Goal: Task Accomplishment & Management: Use online tool/utility

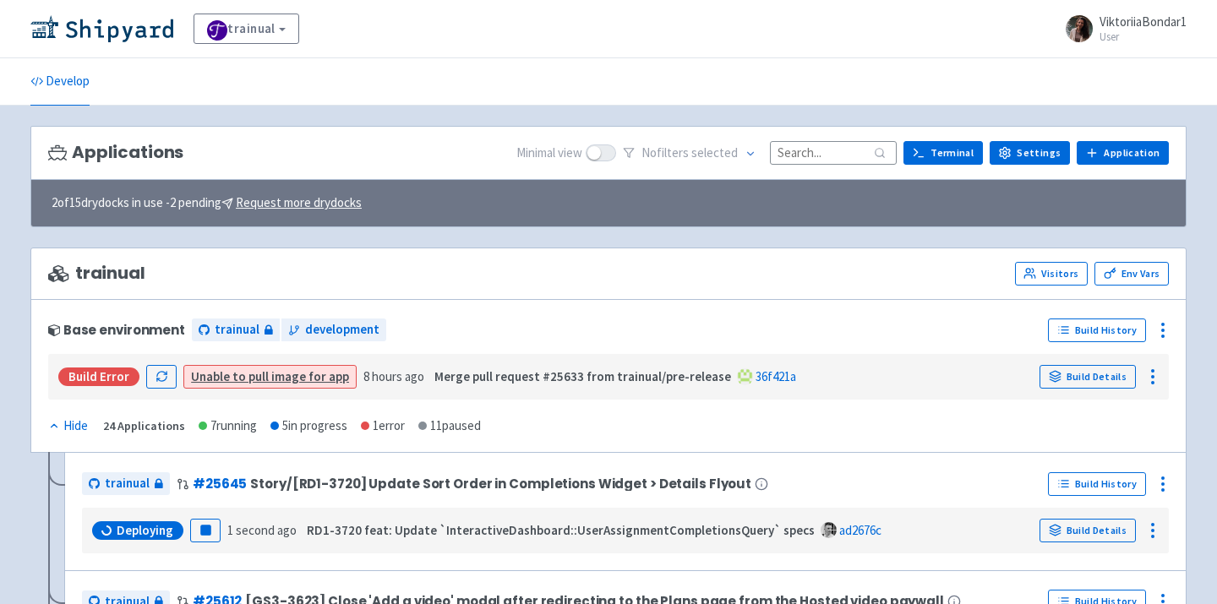
click at [114, 37] on img at bounding box center [101, 28] width 143 height 27
click at [822, 152] on input at bounding box center [833, 152] width 127 height 23
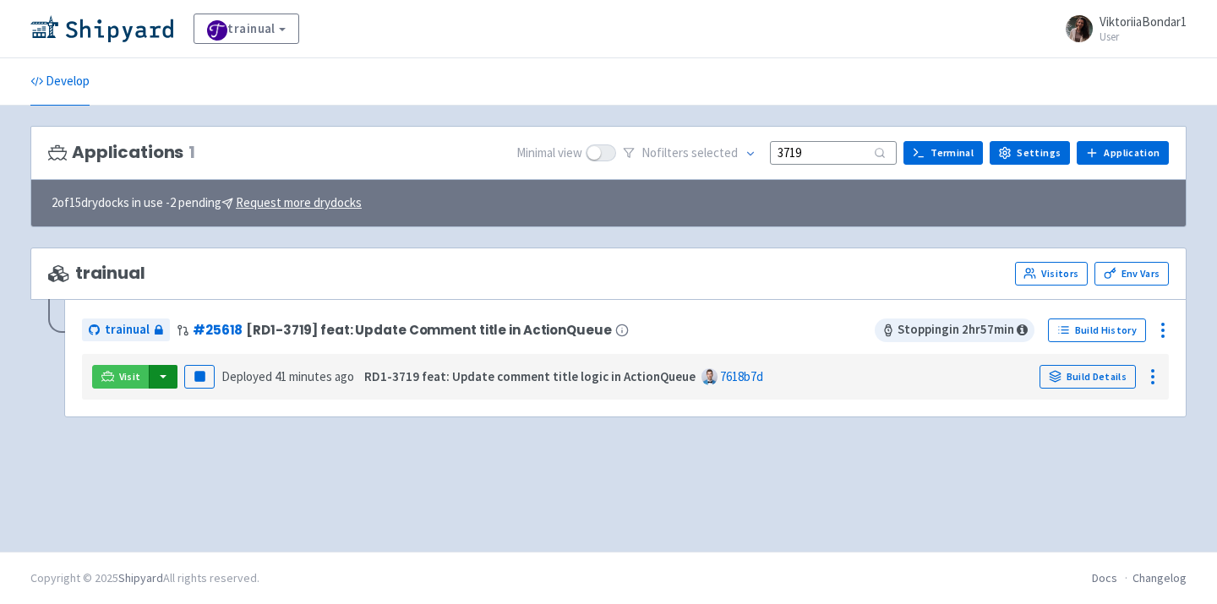
type input "3719"
click at [157, 376] on button "button" at bounding box center [163, 377] width 29 height 24
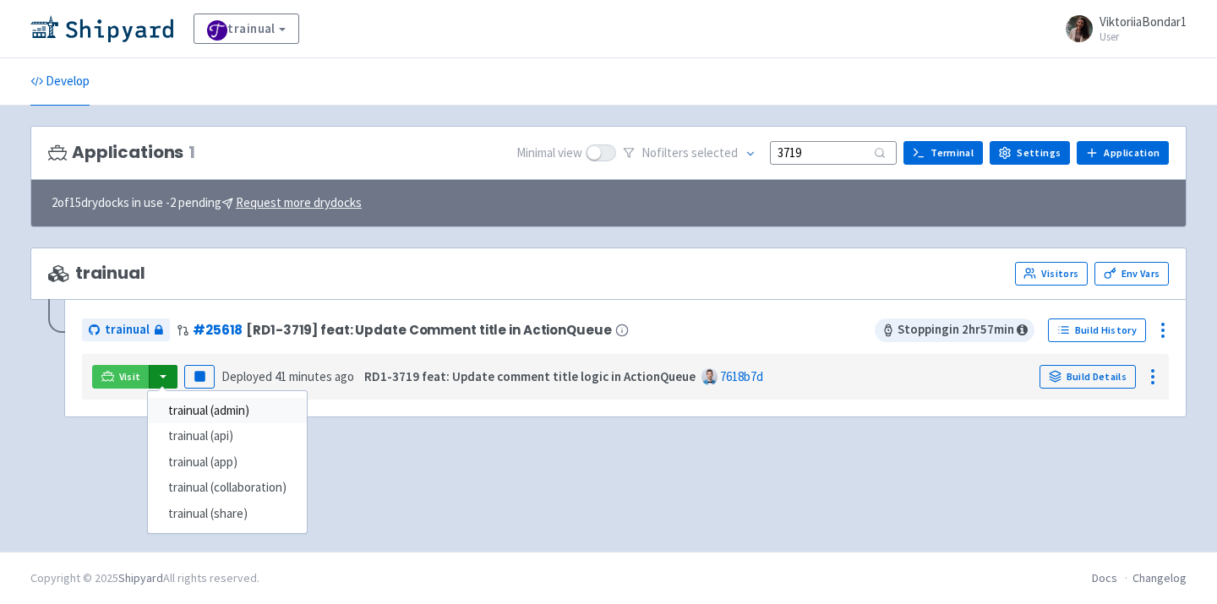
click at [189, 413] on link "trainual (admin)" at bounding box center [227, 411] width 159 height 26
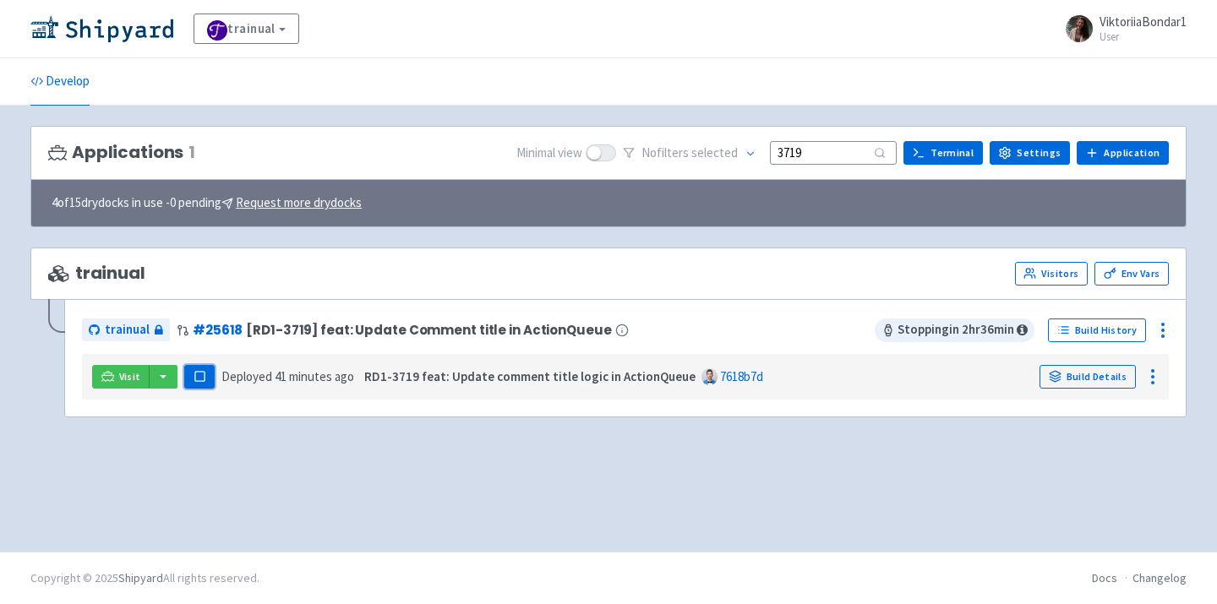
click at [205, 377] on button "Pause" at bounding box center [199, 377] width 30 height 24
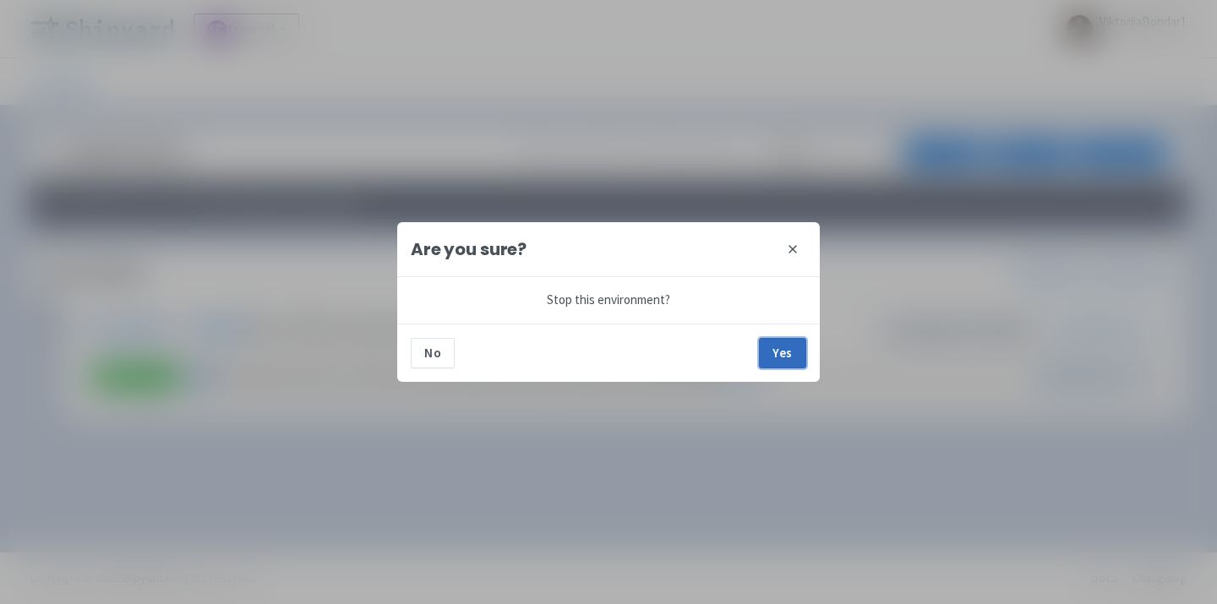
click at [791, 350] on button "Yes" at bounding box center [782, 353] width 47 height 30
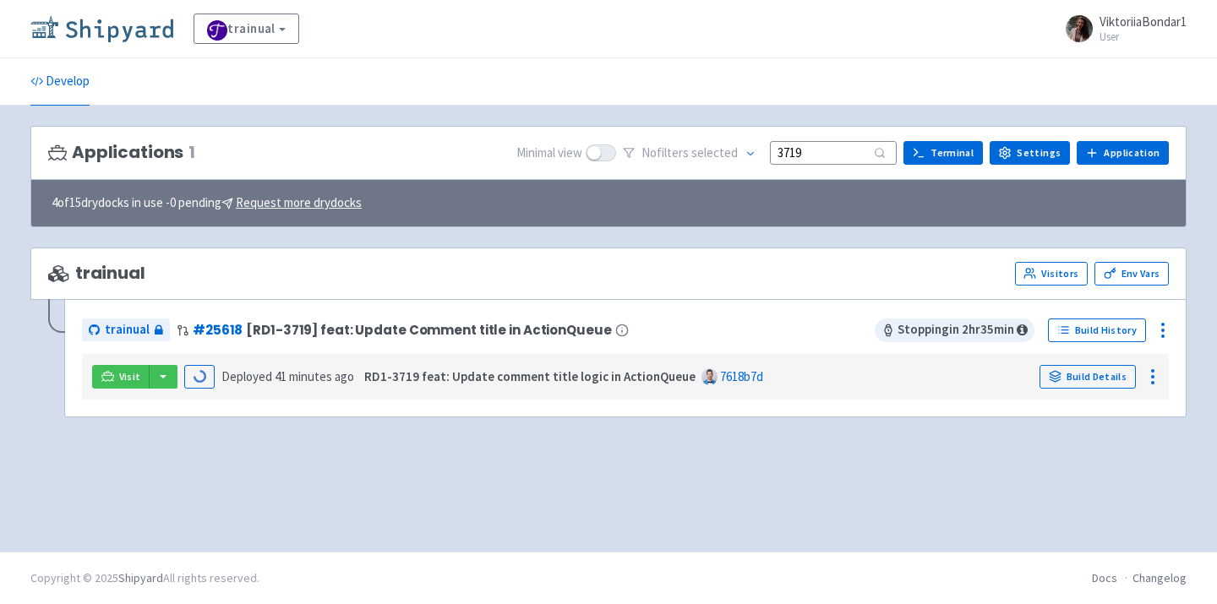
click at [103, 30] on img at bounding box center [101, 28] width 143 height 27
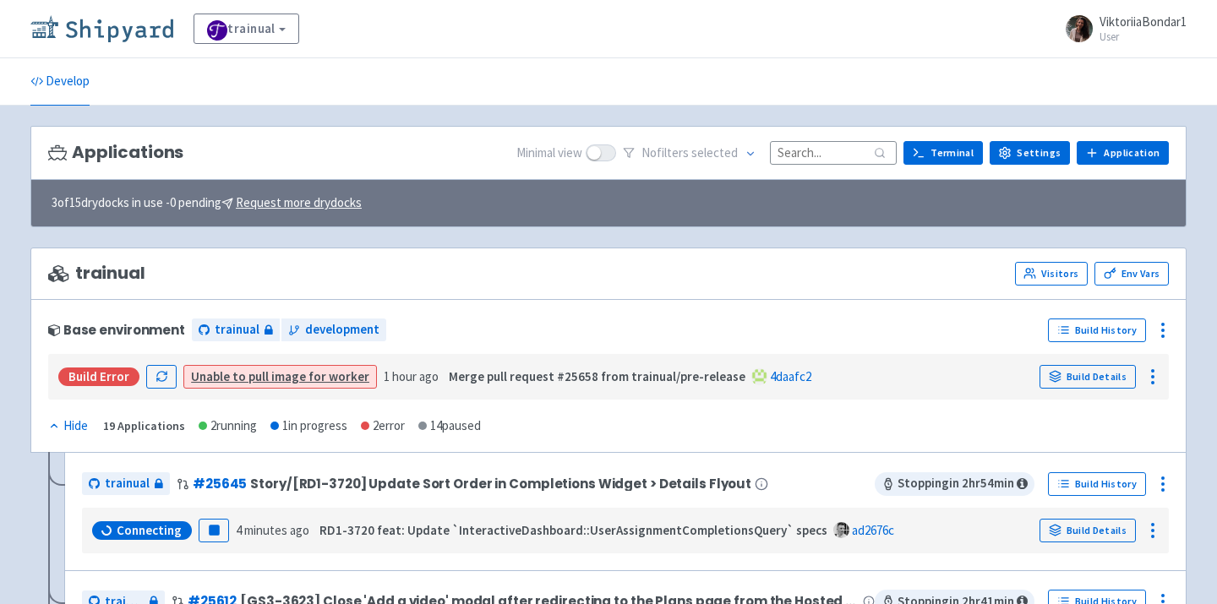
click at [124, 32] on img at bounding box center [101, 28] width 143 height 27
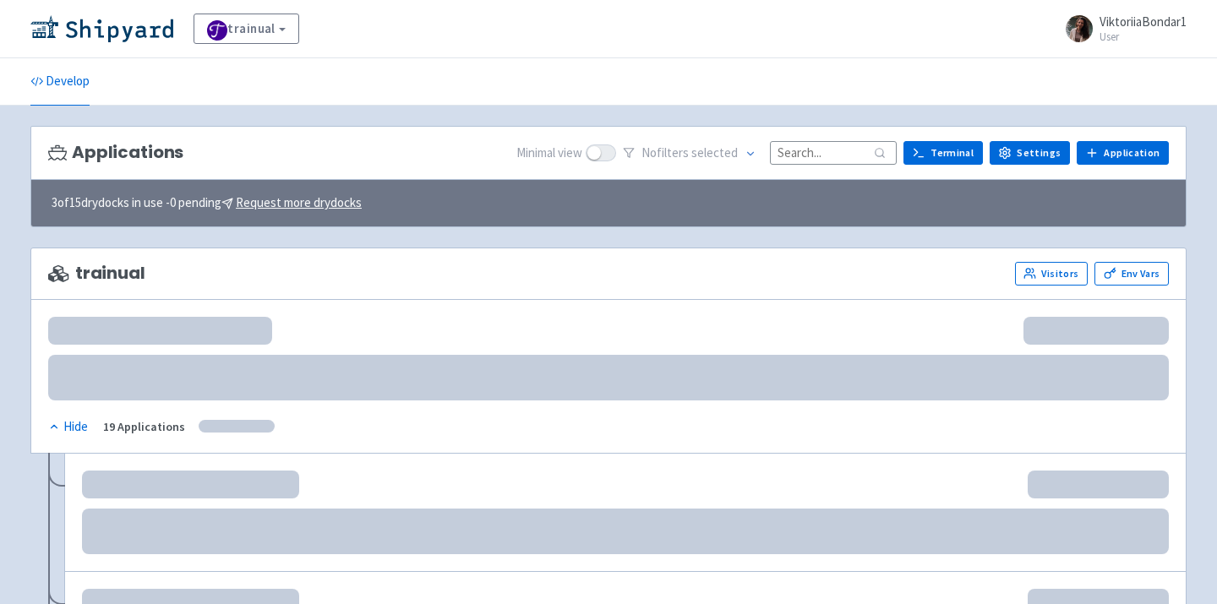
click at [805, 150] on input at bounding box center [833, 152] width 127 height 23
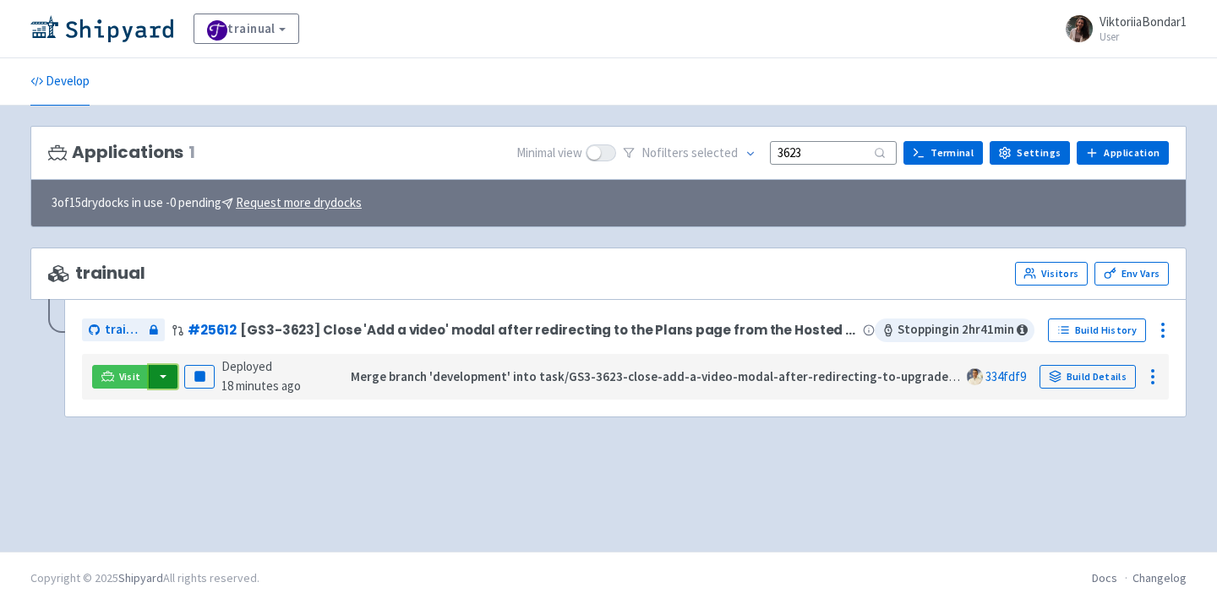
click at [162, 371] on button "button" at bounding box center [163, 377] width 29 height 24
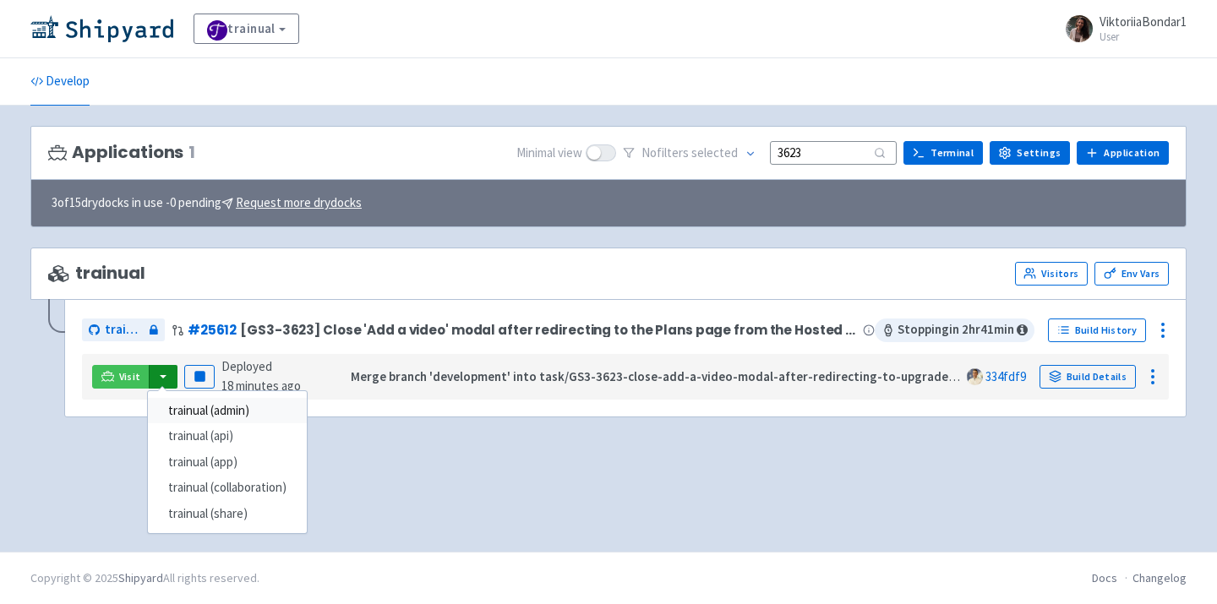
click at [191, 410] on link "trainual (admin)" at bounding box center [227, 411] width 159 height 26
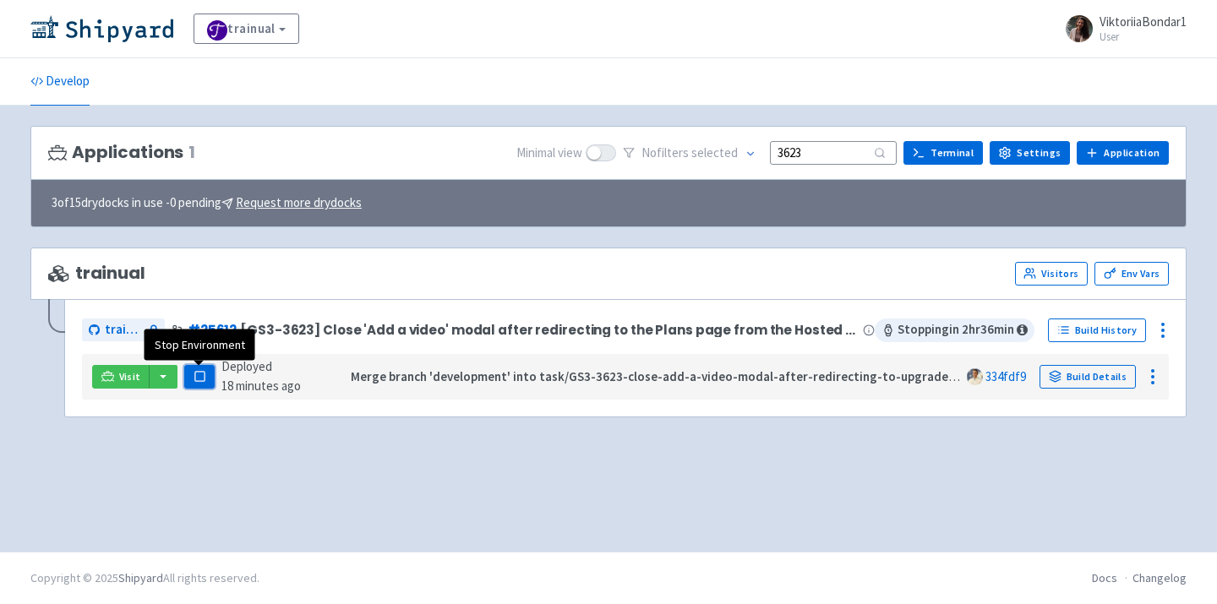
click at [202, 380] on rect "button" at bounding box center [198, 376] width 9 height 9
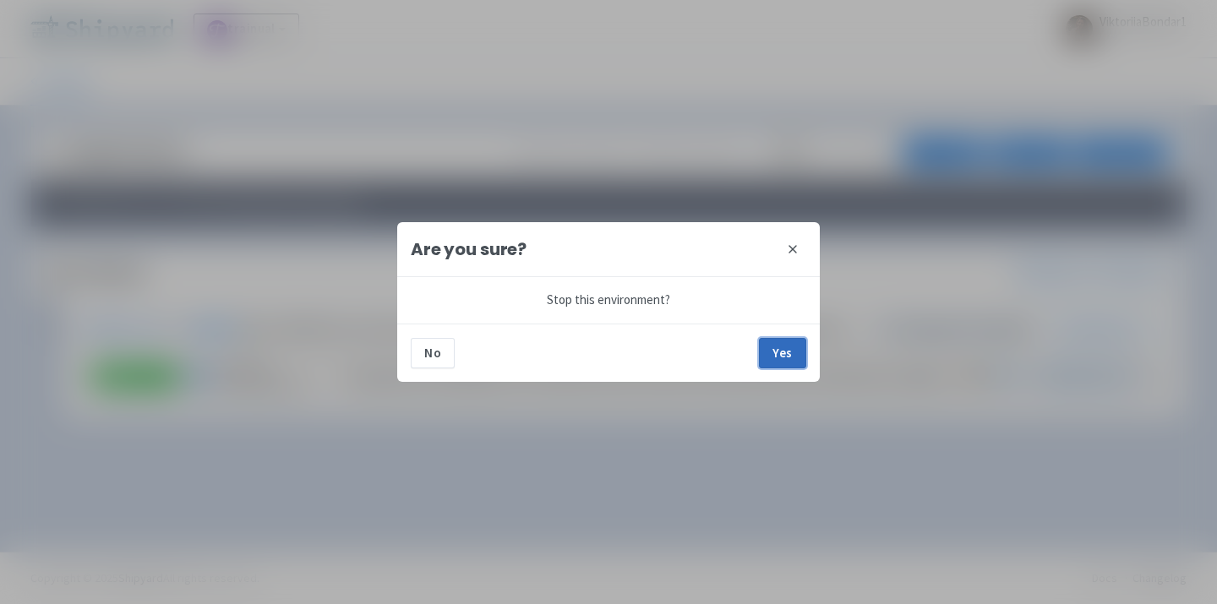
click at [806, 360] on button "Yes" at bounding box center [782, 353] width 47 height 30
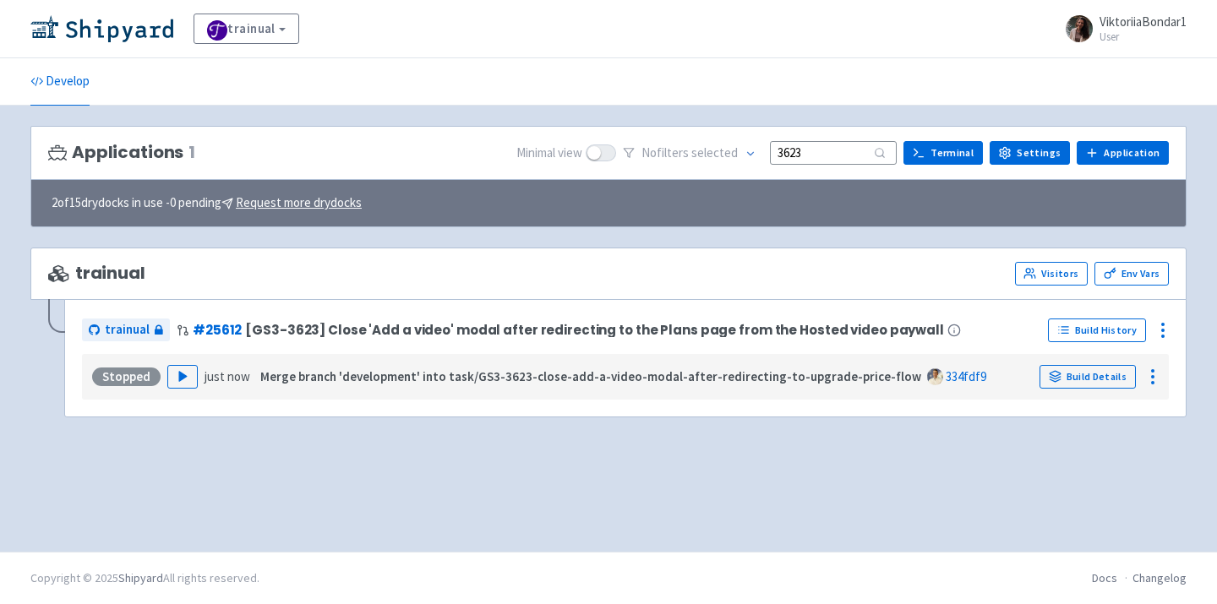
drag, startPoint x: 825, startPoint y: 156, endPoint x: 646, endPoint y: 156, distance: 179.2
click at [646, 156] on div "No filter s selected 3623" at bounding box center [760, 153] width 274 height 26
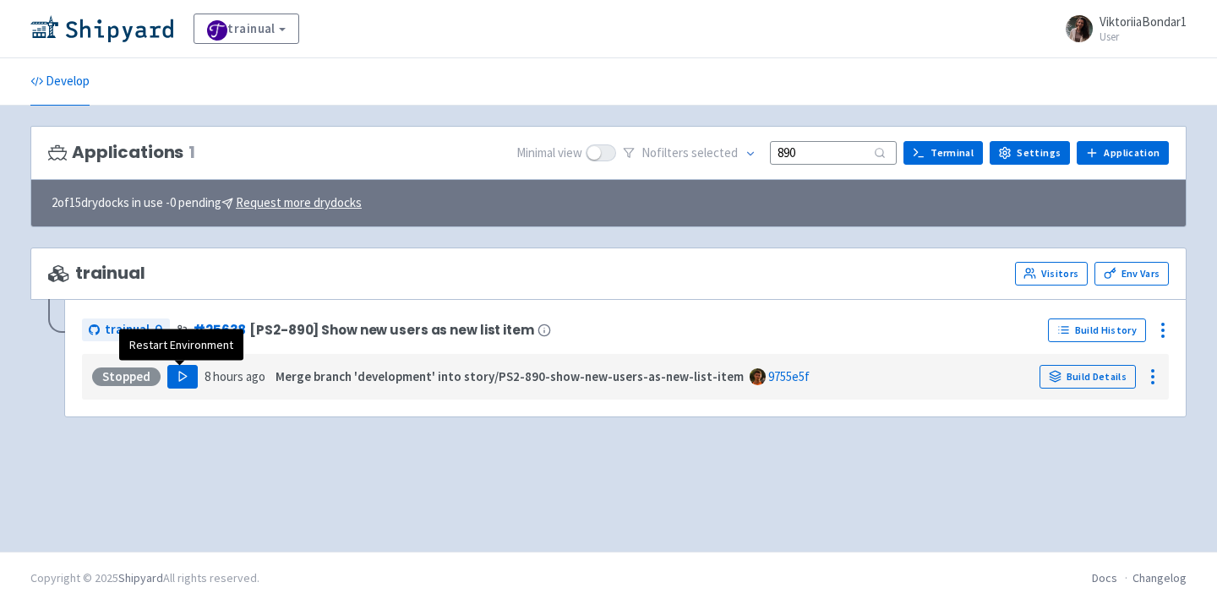
type input "890"
click at [180, 369] on button "Play" at bounding box center [182, 377] width 30 height 24
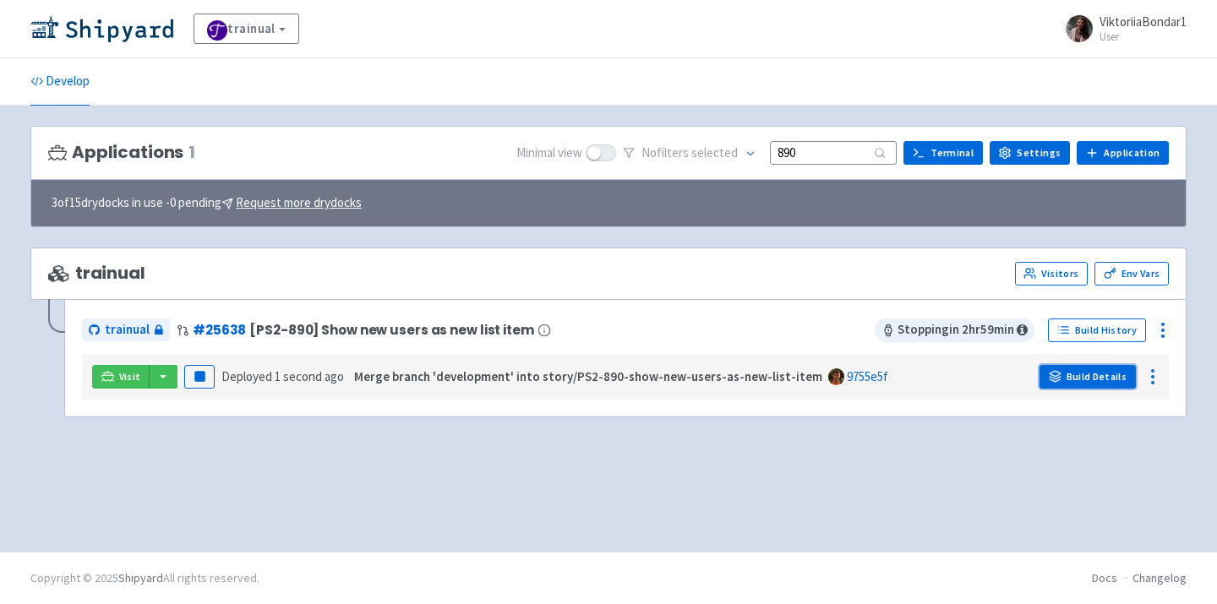
click at [1105, 371] on link "Build Details" at bounding box center [1088, 377] width 96 height 24
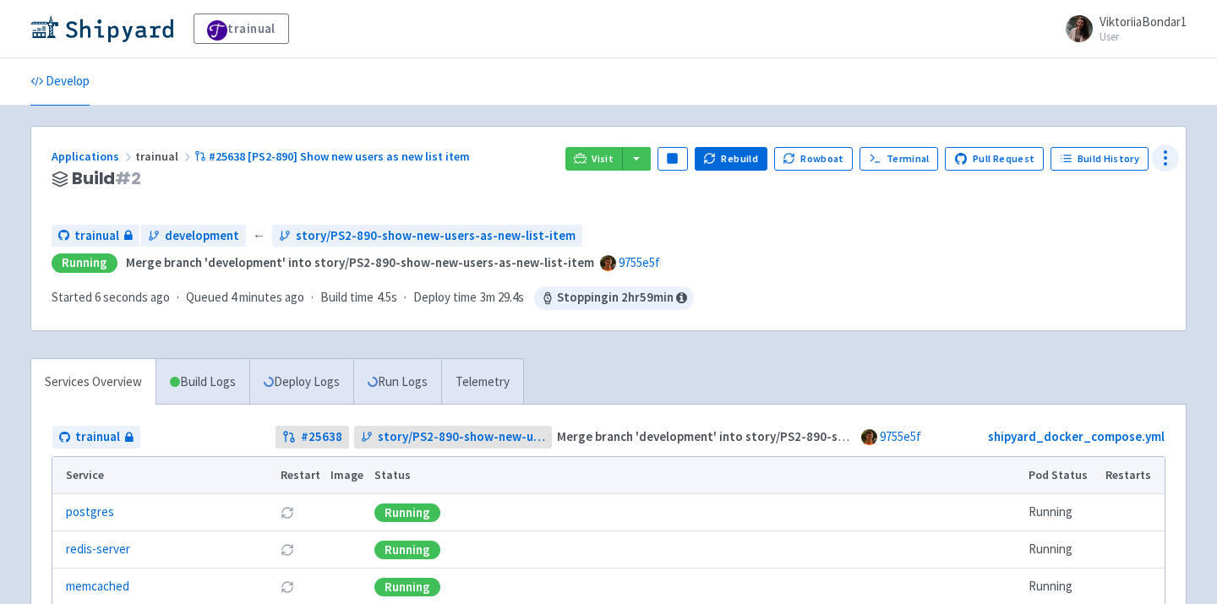
click at [1164, 156] on icon at bounding box center [1166, 158] width 20 height 20
click at [1113, 281] on span "Env Vars" at bounding box center [1102, 288] width 112 height 24
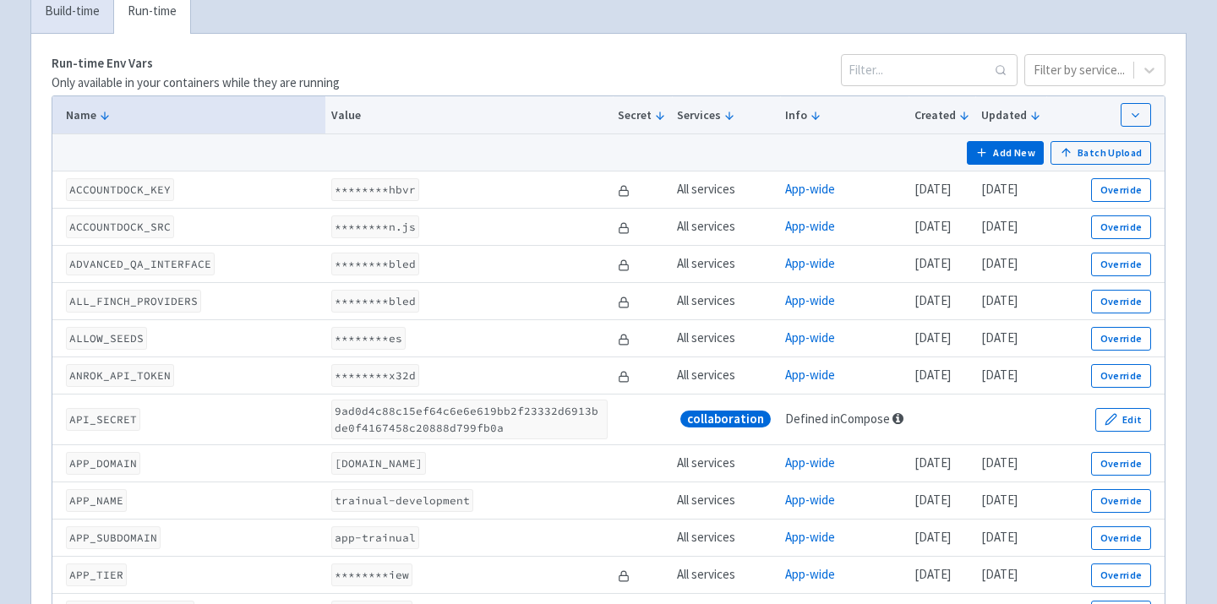
scroll to position [3285, 0]
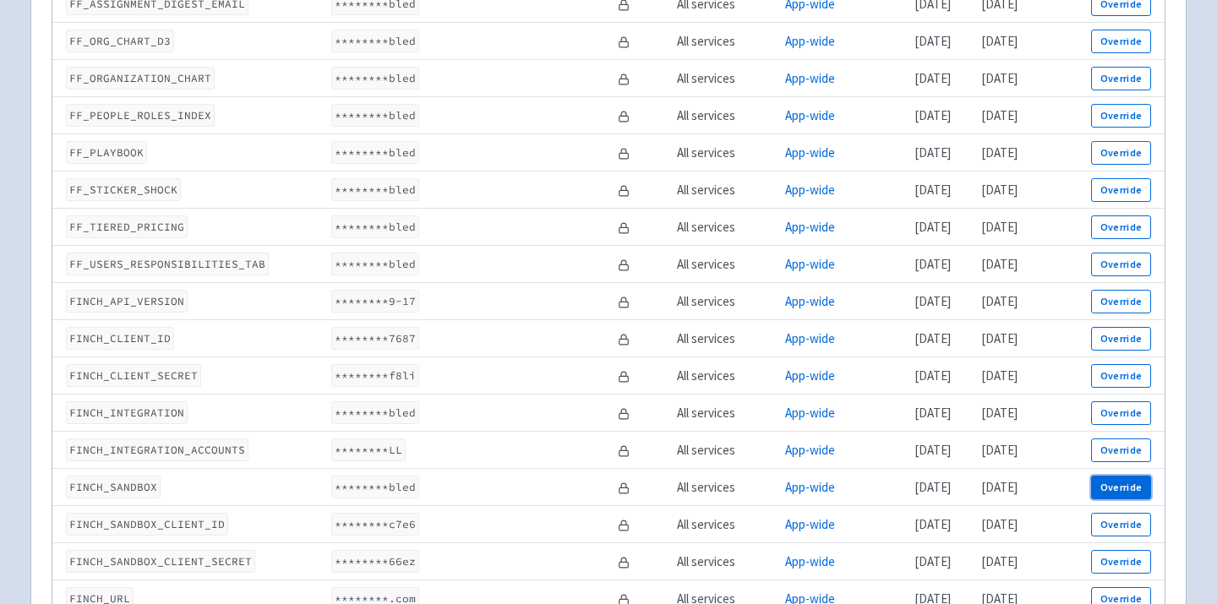
click at [1136, 491] on button "Override" at bounding box center [1121, 488] width 60 height 24
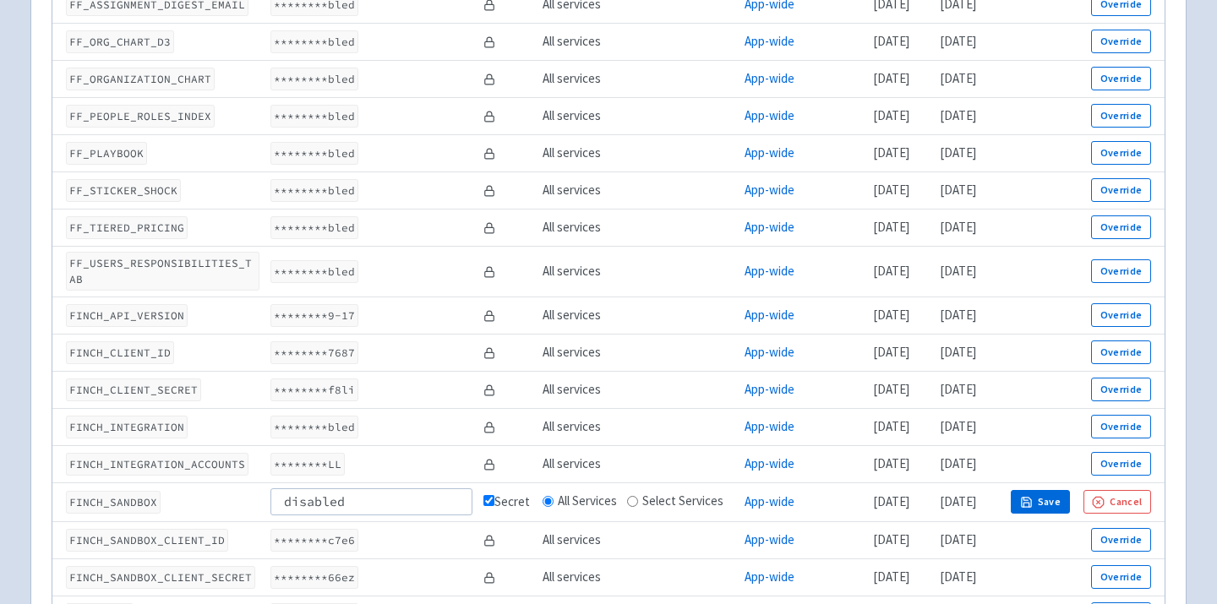
type input "disabled"
click at [1070, 490] on button "Save" at bounding box center [1040, 502] width 59 height 24
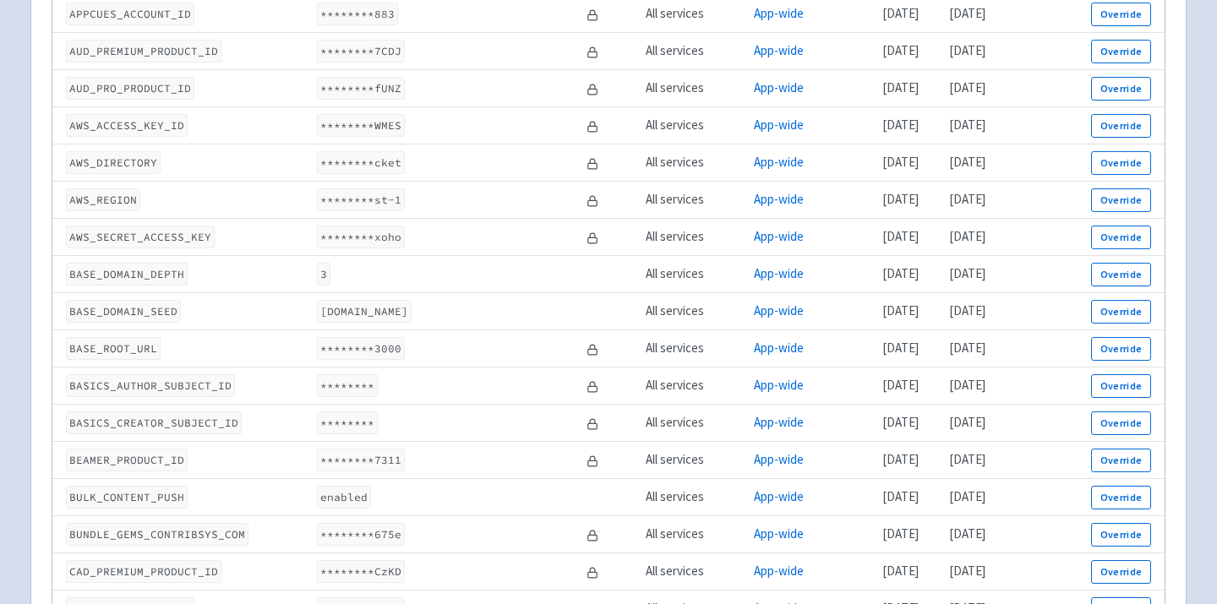
scroll to position [0, 0]
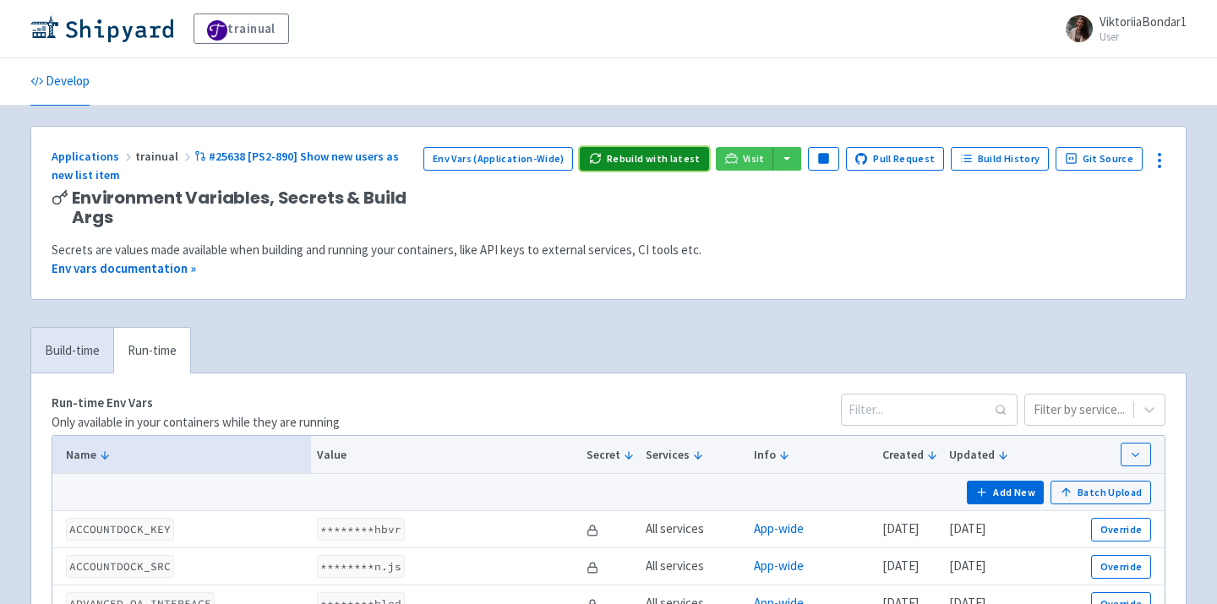
click at [677, 150] on button "Rebuild with latest" at bounding box center [644, 159] width 129 height 24
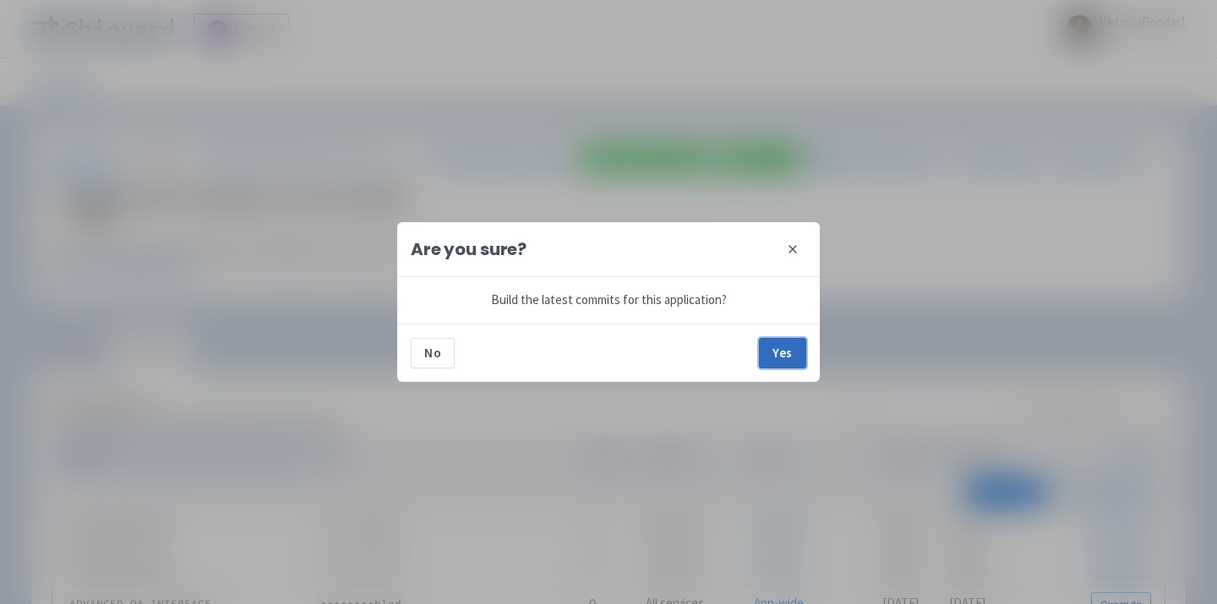
click at [785, 352] on button "Yes" at bounding box center [782, 353] width 47 height 30
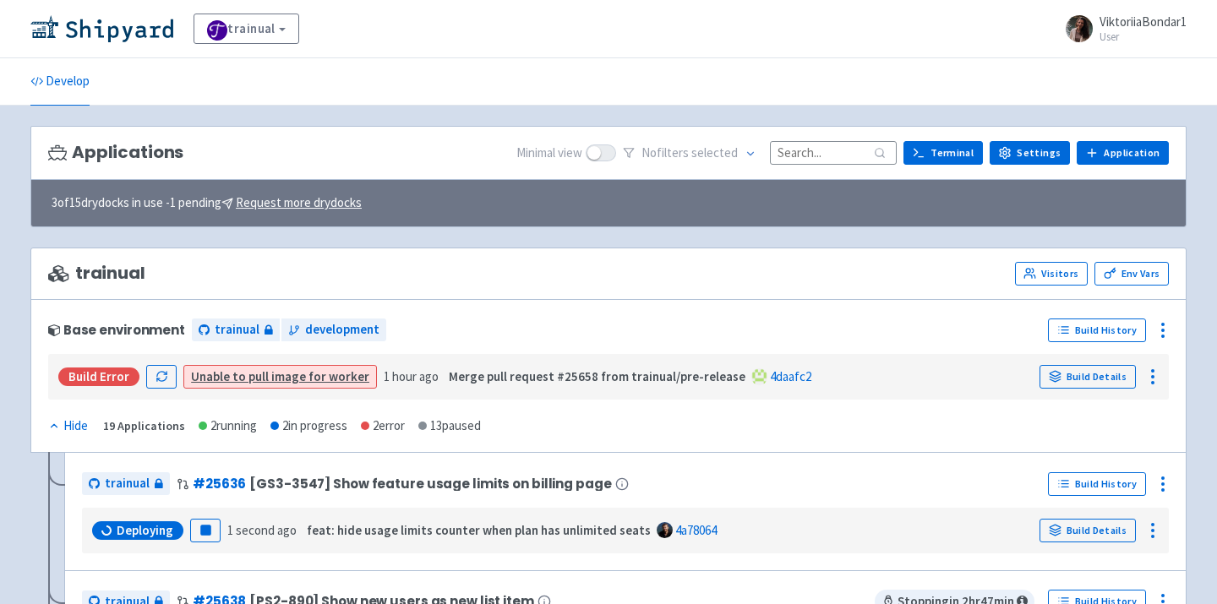
click at [839, 151] on input at bounding box center [833, 152] width 127 height 23
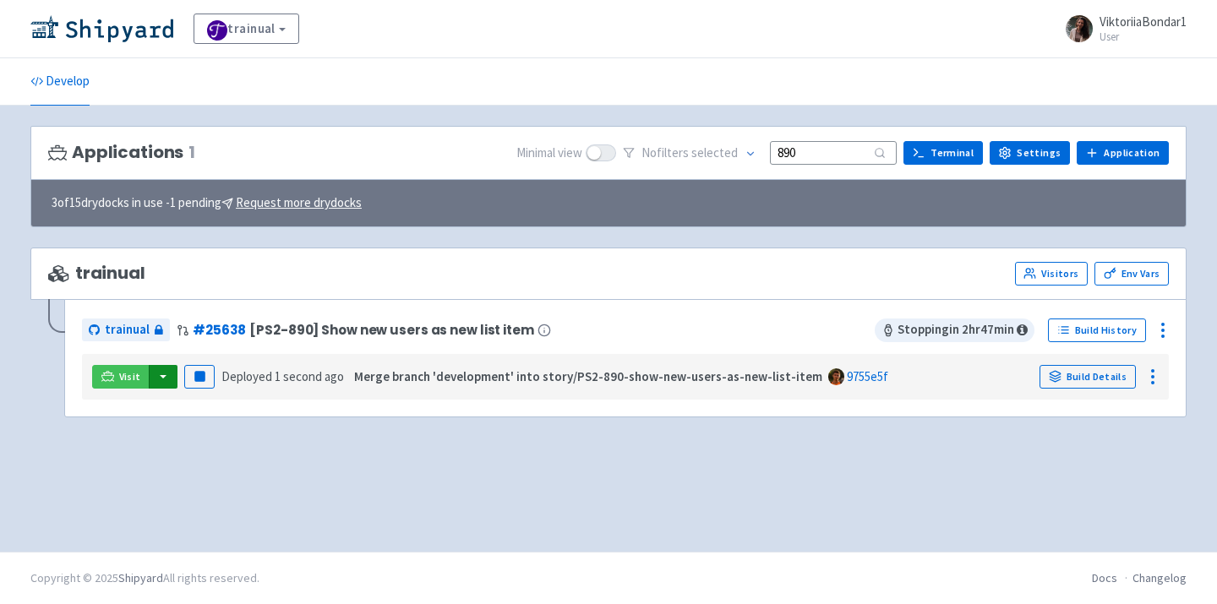
type input "890"
click at [161, 375] on button "button" at bounding box center [163, 377] width 29 height 24
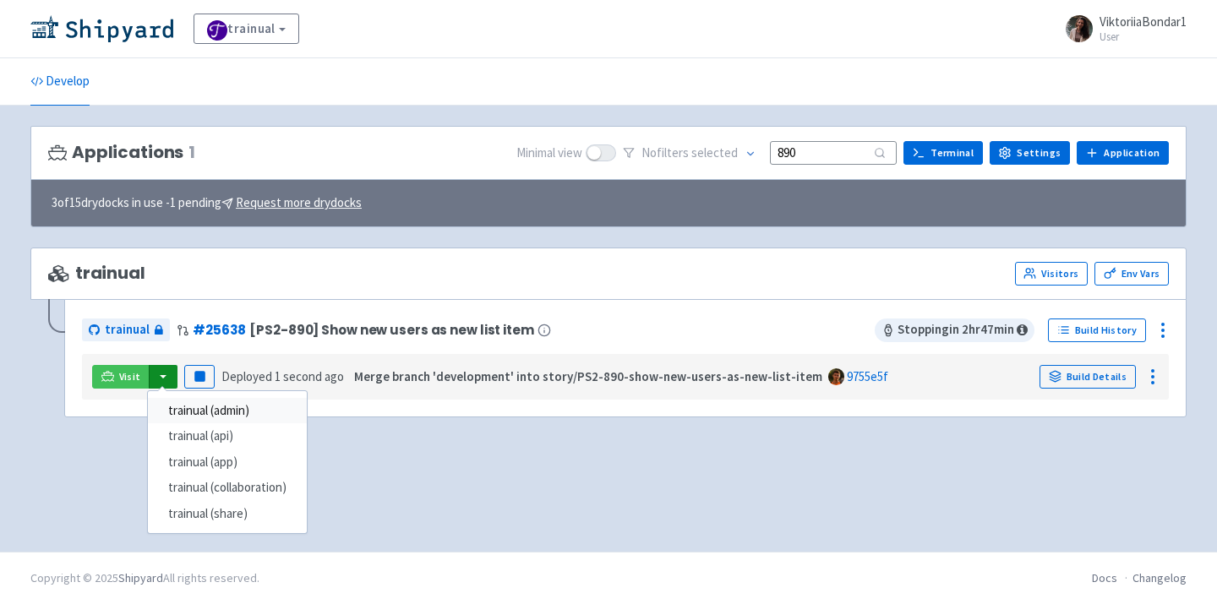
click at [174, 398] on link "trainual (admin)" at bounding box center [227, 411] width 159 height 26
